Goal: Navigation & Orientation: Understand site structure

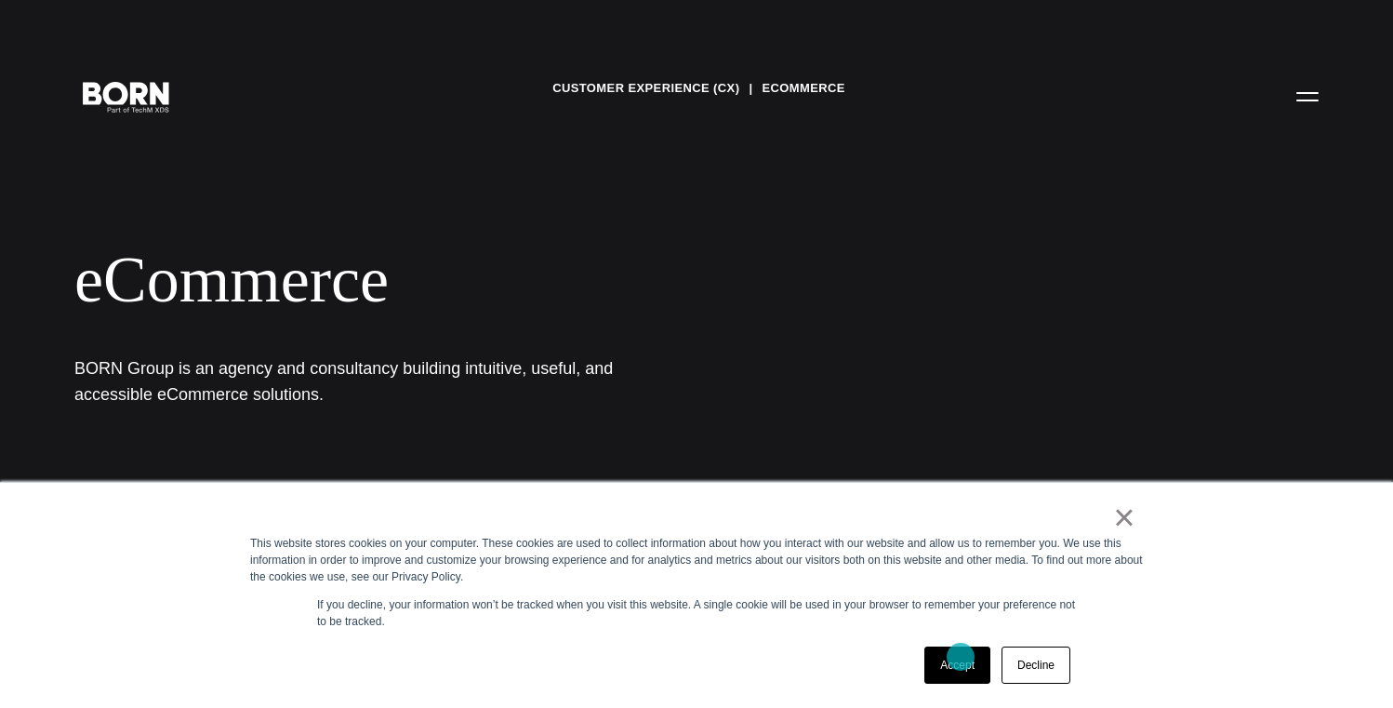
click at [965, 670] on link "Accept" at bounding box center [957, 664] width 66 height 37
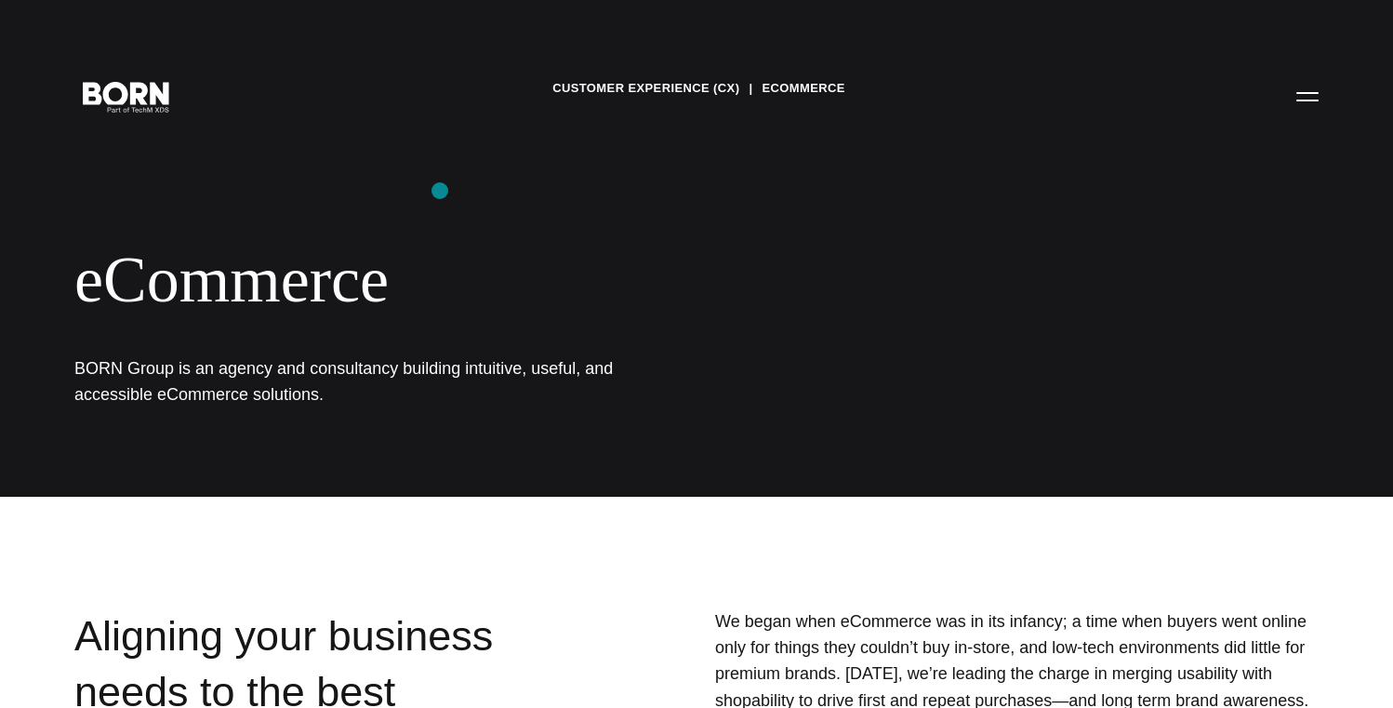
click at [434, 212] on div "Customer Experience (CX) eCommerce eCommerce BORN Group is an agency and consul…" at bounding box center [696, 248] width 1393 height 497
click at [119, 101] on icon at bounding box center [114, 90] width 32 height 28
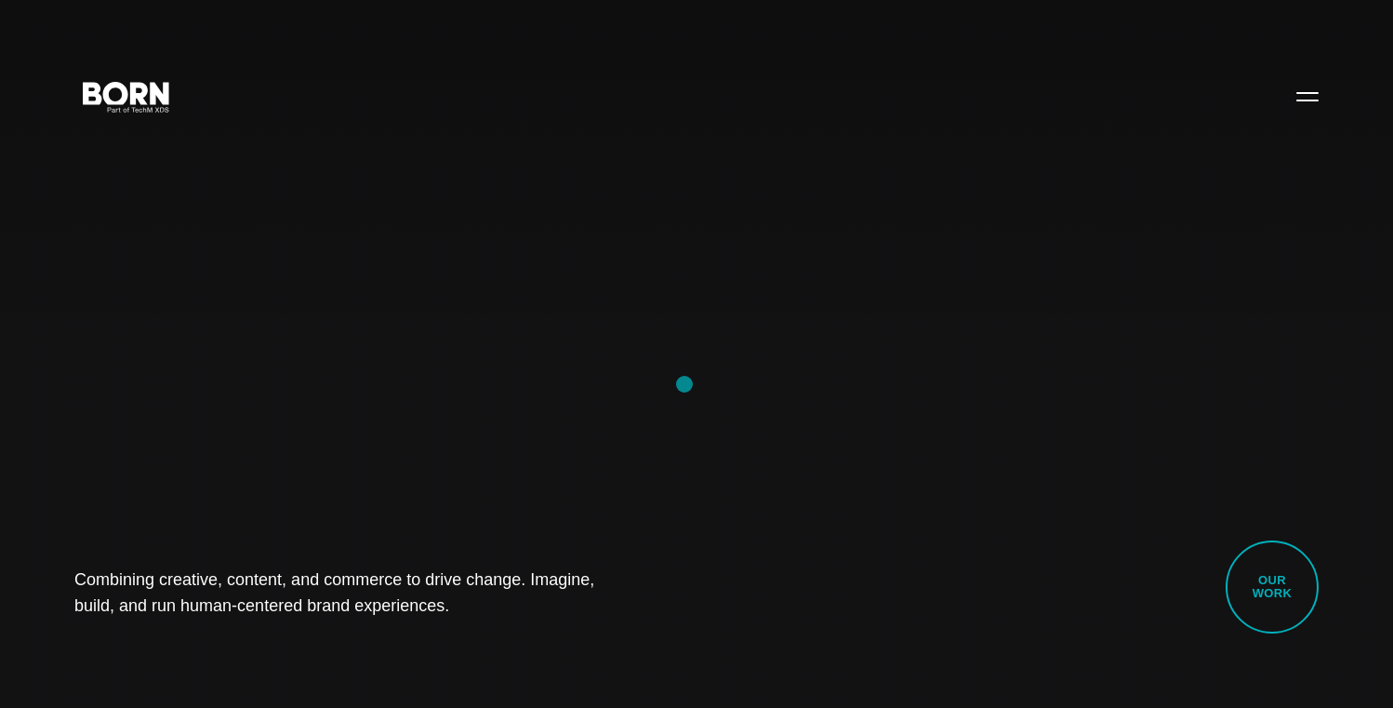
click at [684, 382] on div "Combining creative, content, and commerce to drive change. Imagine, build, and …" at bounding box center [696, 354] width 1393 height 708
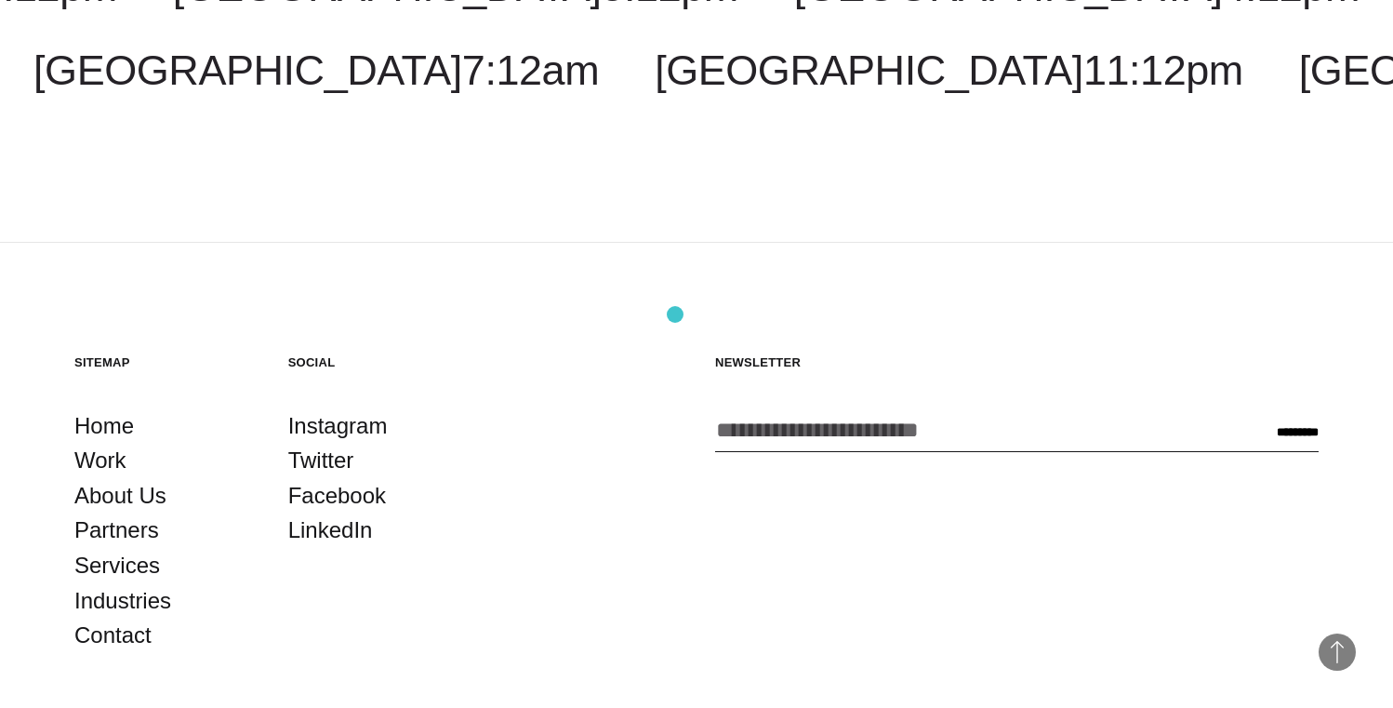
scroll to position [5183, 0]
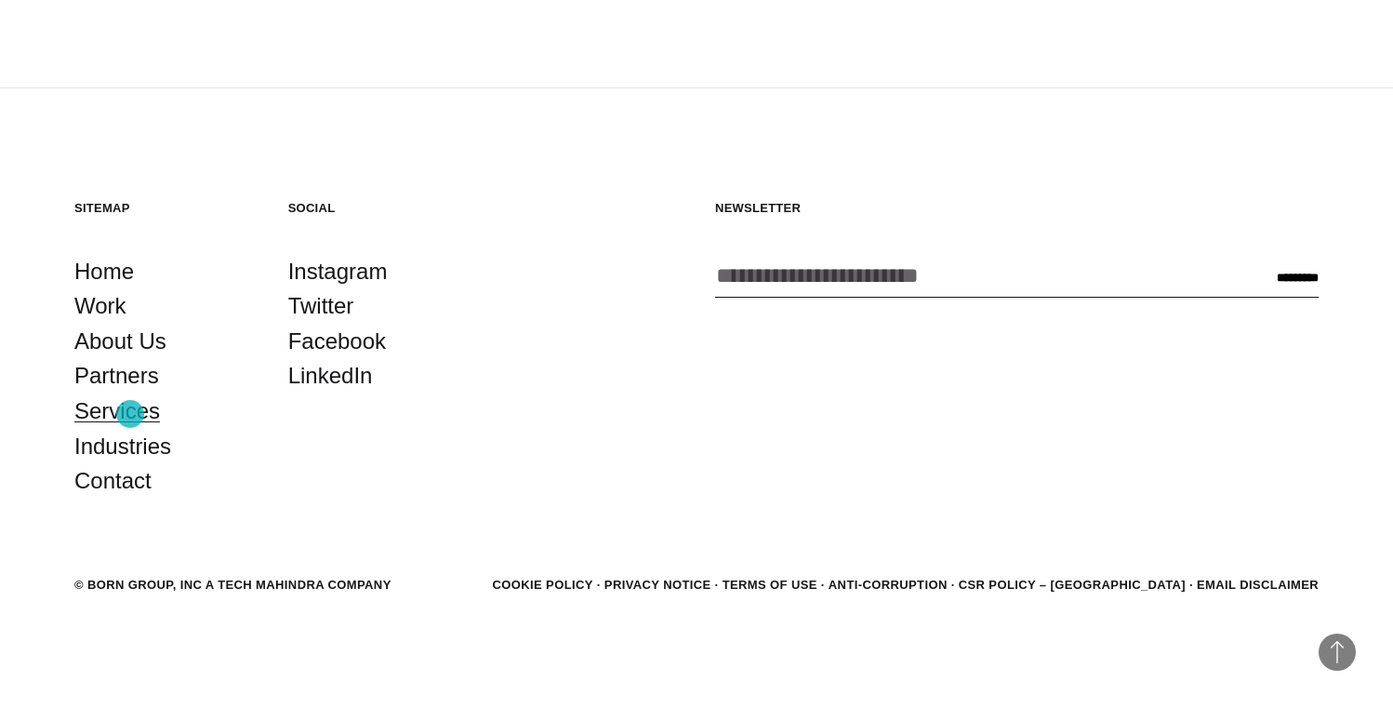
click at [130, 414] on link "Services" at bounding box center [117, 410] width 86 height 35
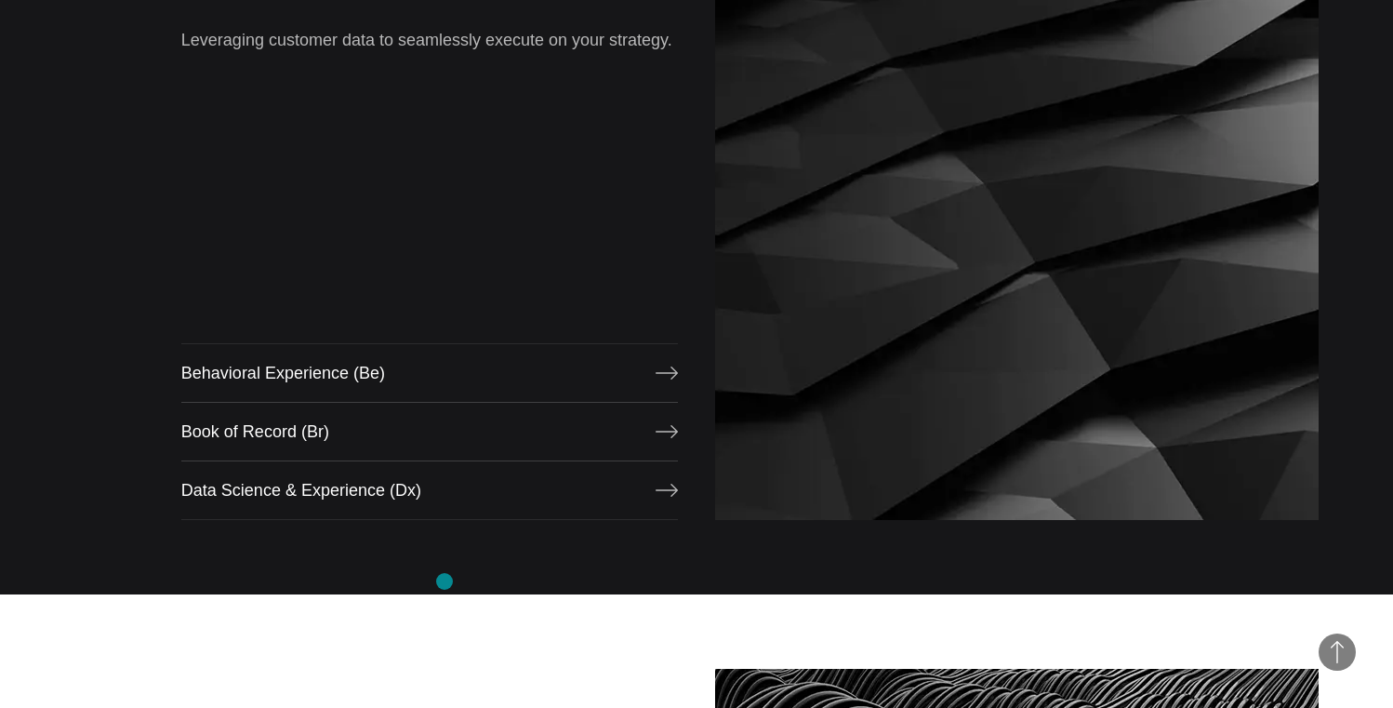
scroll to position [1630, 0]
